Goal: Transaction & Acquisition: Book appointment/travel/reservation

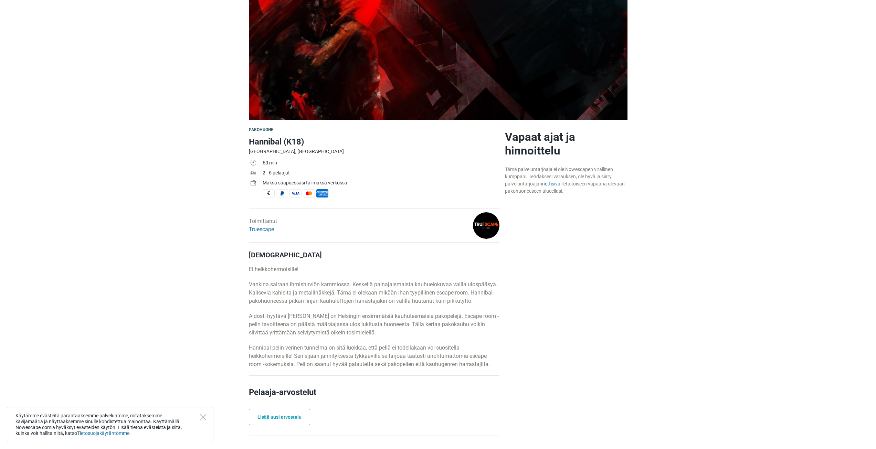
scroll to position [103, 0]
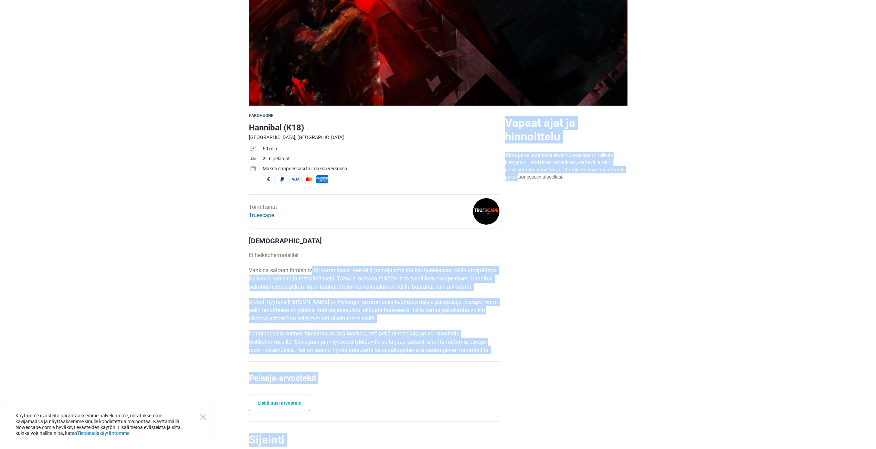
drag, startPoint x: 313, startPoint y: 272, endPoint x: 531, endPoint y: 349, distance: 231.7
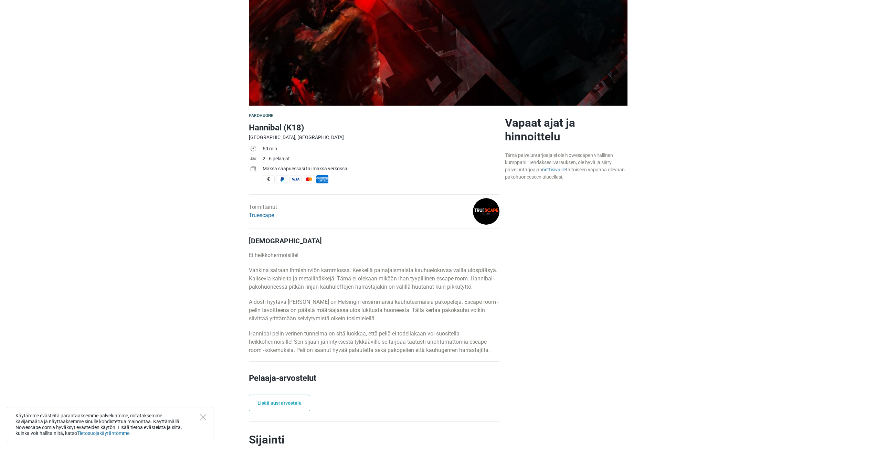
click at [547, 365] on div "Vapaat ajat ja hinnoittelu Tämä palveluntarjoaja ei ole Nowescapen virallinen k…" at bounding box center [566, 411] width 128 height 591
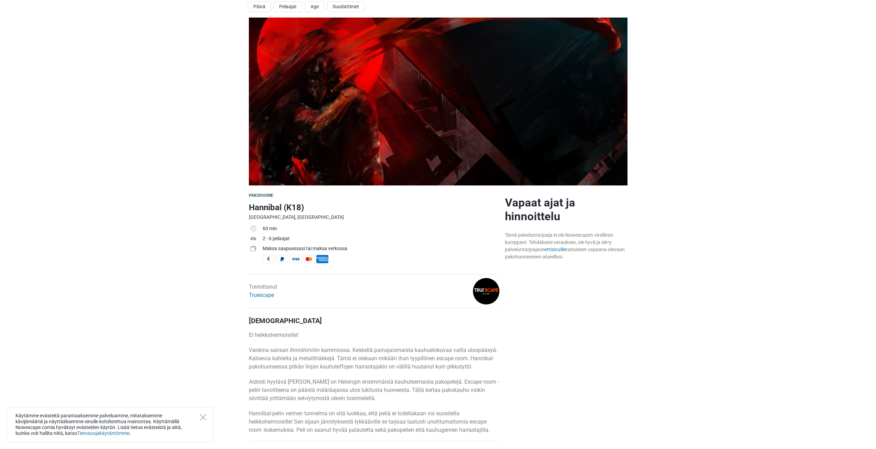
scroll to position [0, 0]
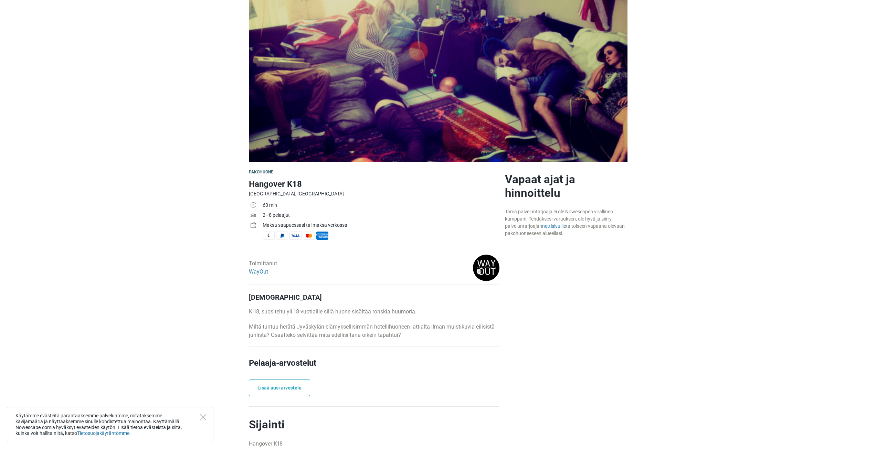
scroll to position [34, 0]
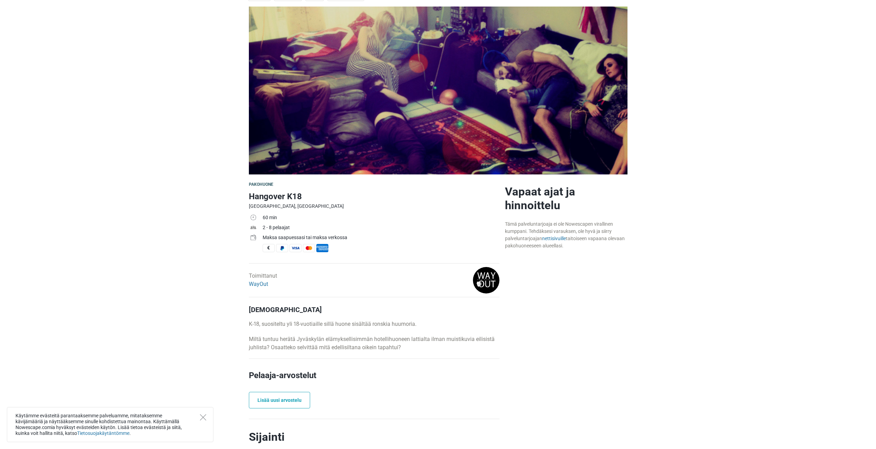
click at [396, 51] on img at bounding box center [438, 91] width 379 height 168
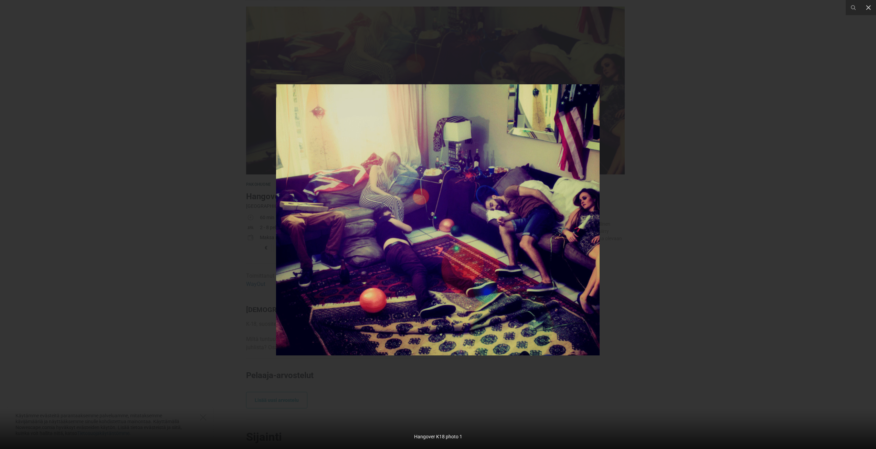
click at [194, 100] on div at bounding box center [438, 224] width 876 height 449
